Goal: Information Seeking & Learning: Learn about a topic

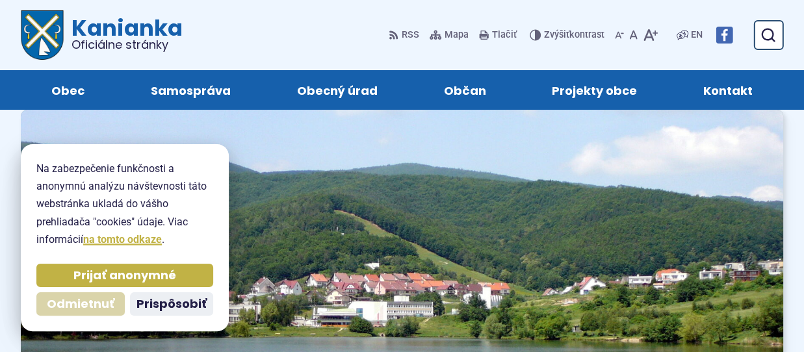
click at [91, 302] on span "Odmietnuť" at bounding box center [81, 304] width 68 height 15
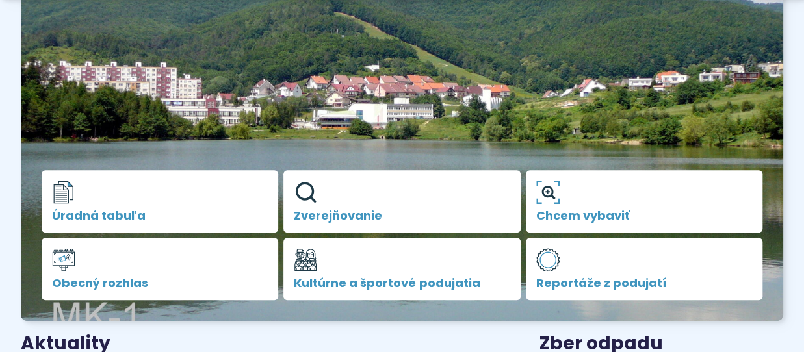
scroll to position [260, 0]
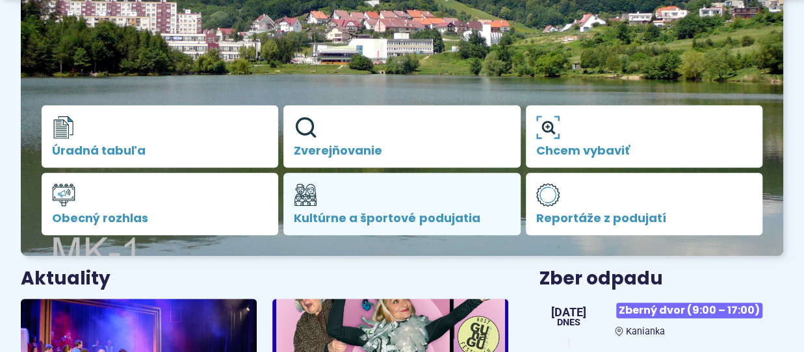
click at [401, 219] on span "Kultúrne a športové podujatia" at bounding box center [402, 218] width 216 height 13
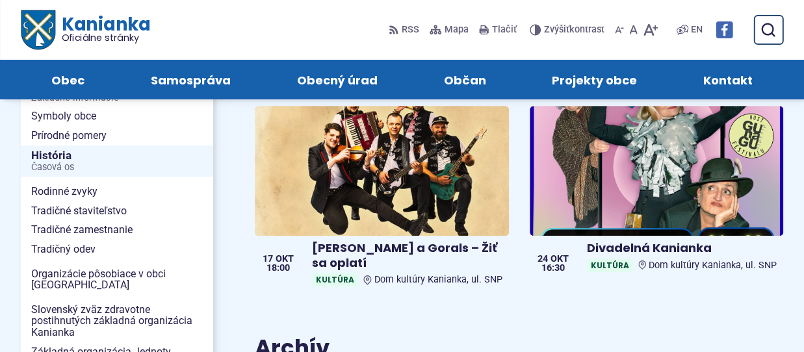
scroll to position [195, 0]
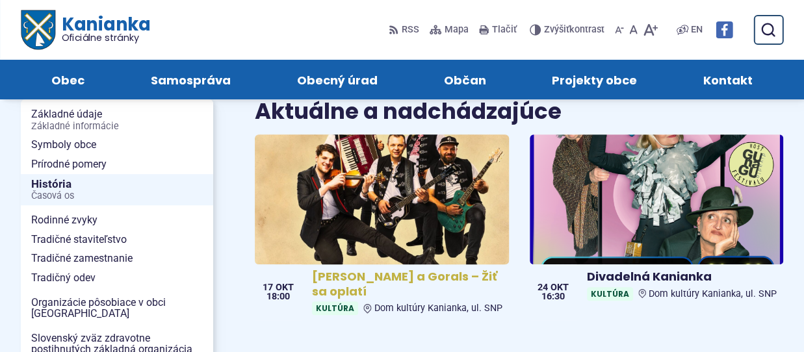
click at [340, 301] on span "Kultúra" at bounding box center [335, 308] width 46 height 14
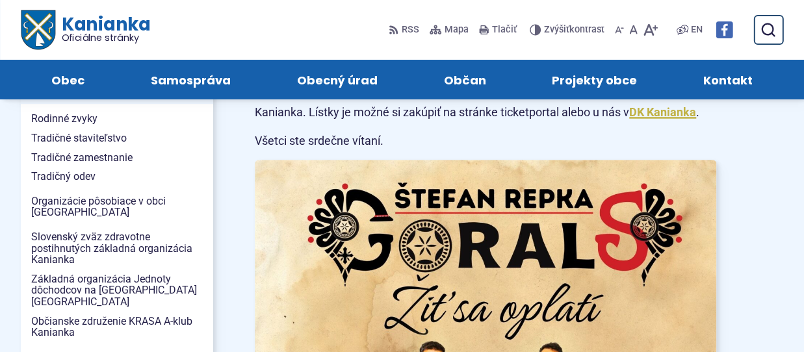
scroll to position [325, 0]
